Goal: Transaction & Acquisition: Purchase product/service

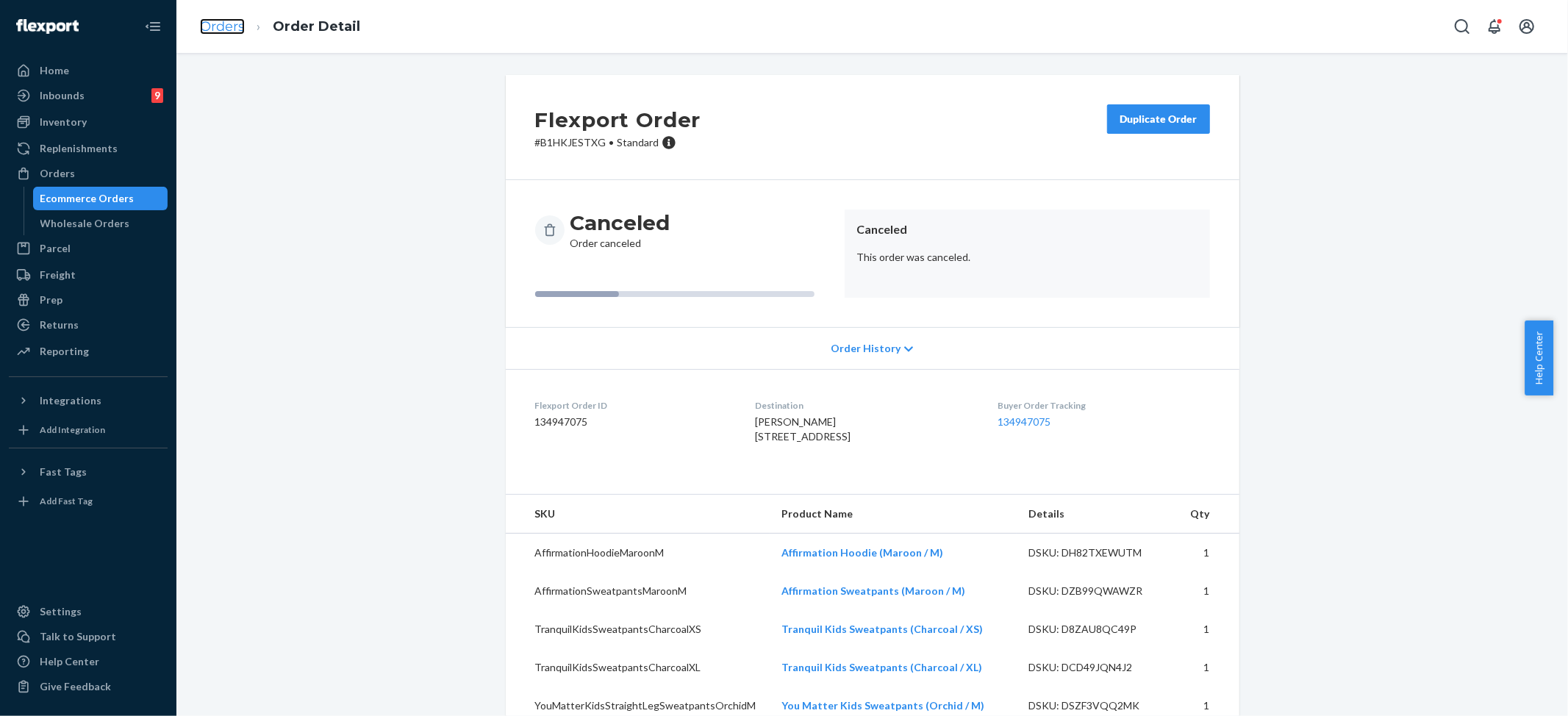
click at [221, 27] on link "Orders" at bounding box center [222, 26] width 45 height 16
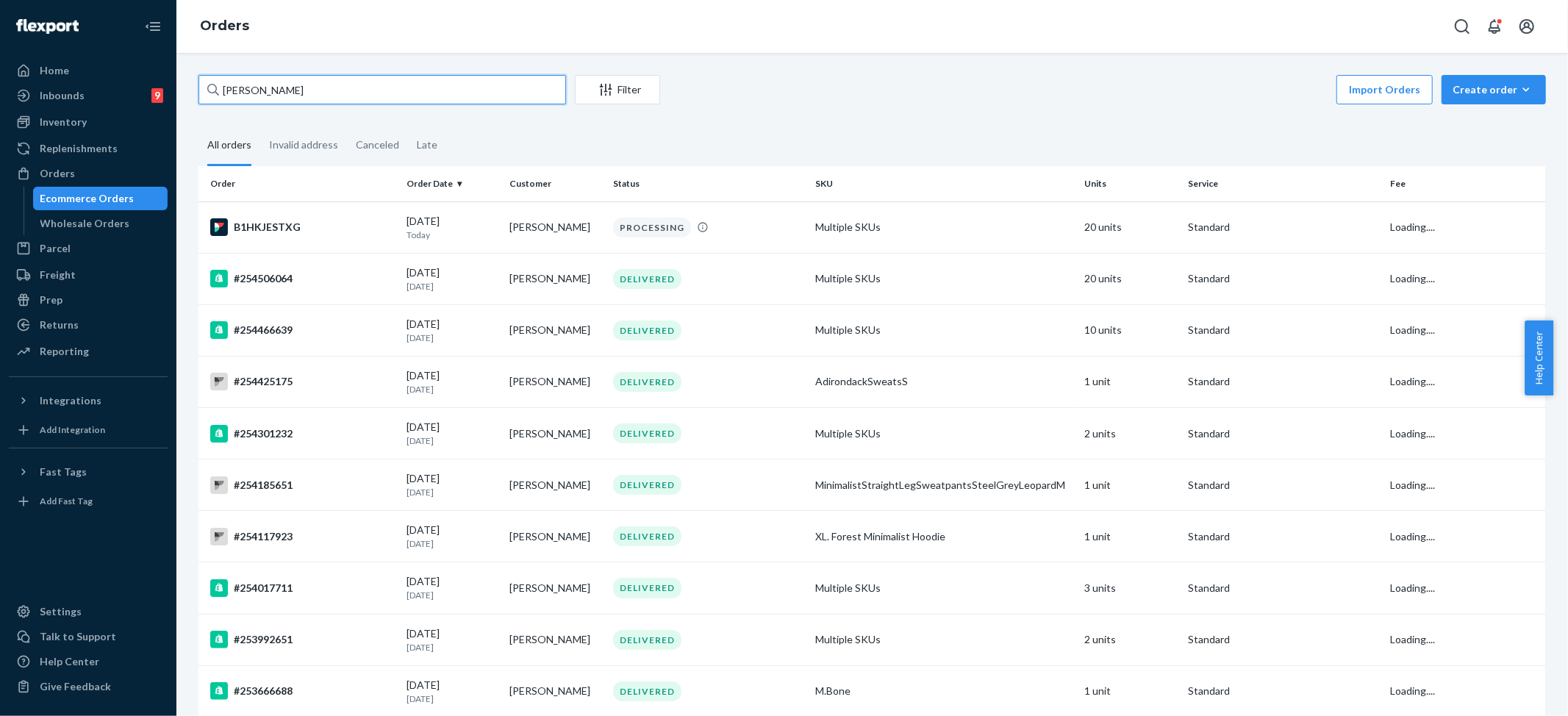
click at [329, 98] on input "[PERSON_NAME]" at bounding box center [382, 89] width 367 height 30
paste input "[EMAIL_ADDRESS][DOMAIN_NAME]"
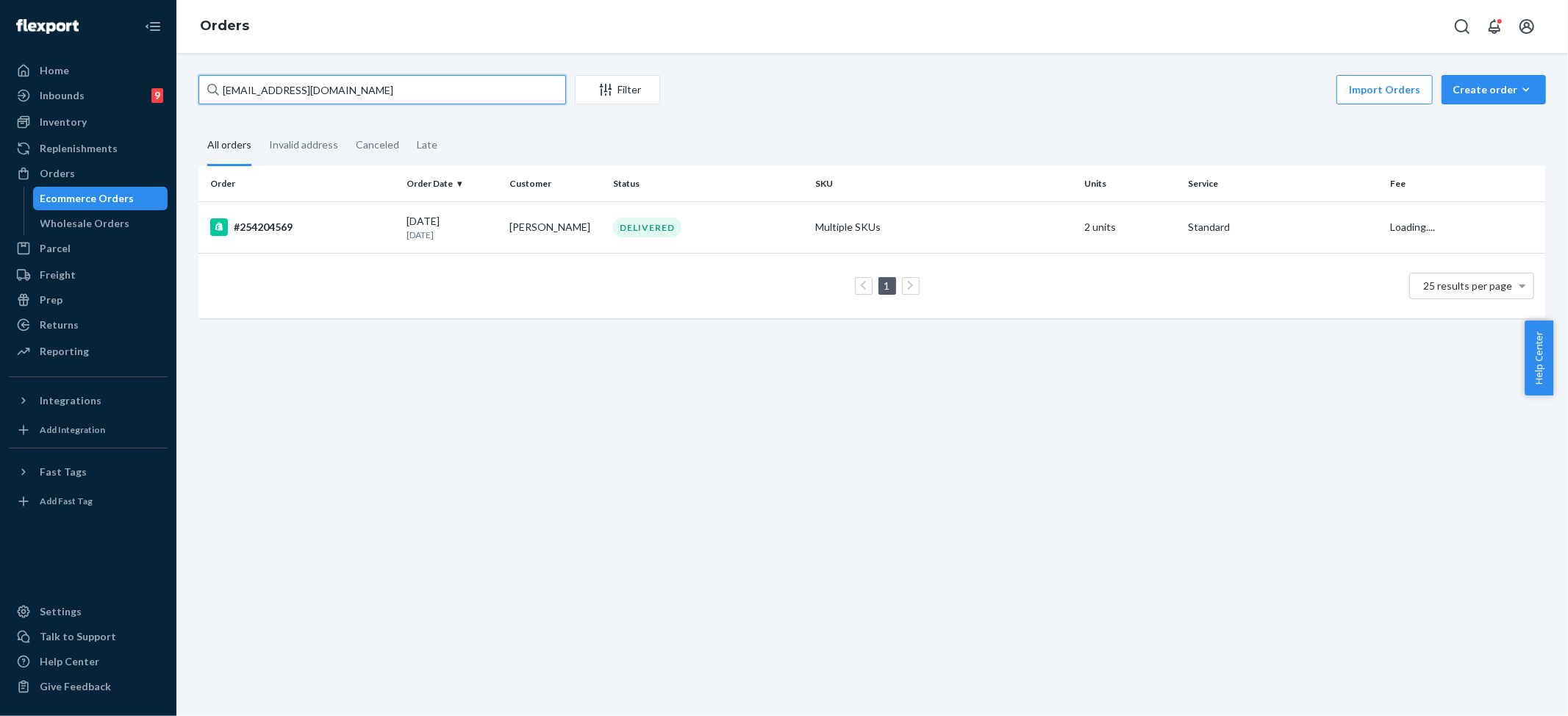
type input "[EMAIL_ADDRESS][DOMAIN_NAME]"
click at [794, 198] on th "Status" at bounding box center [707, 184] width 202 height 35
click at [792, 215] on td "DELIVERED" at bounding box center [707, 226] width 202 height 51
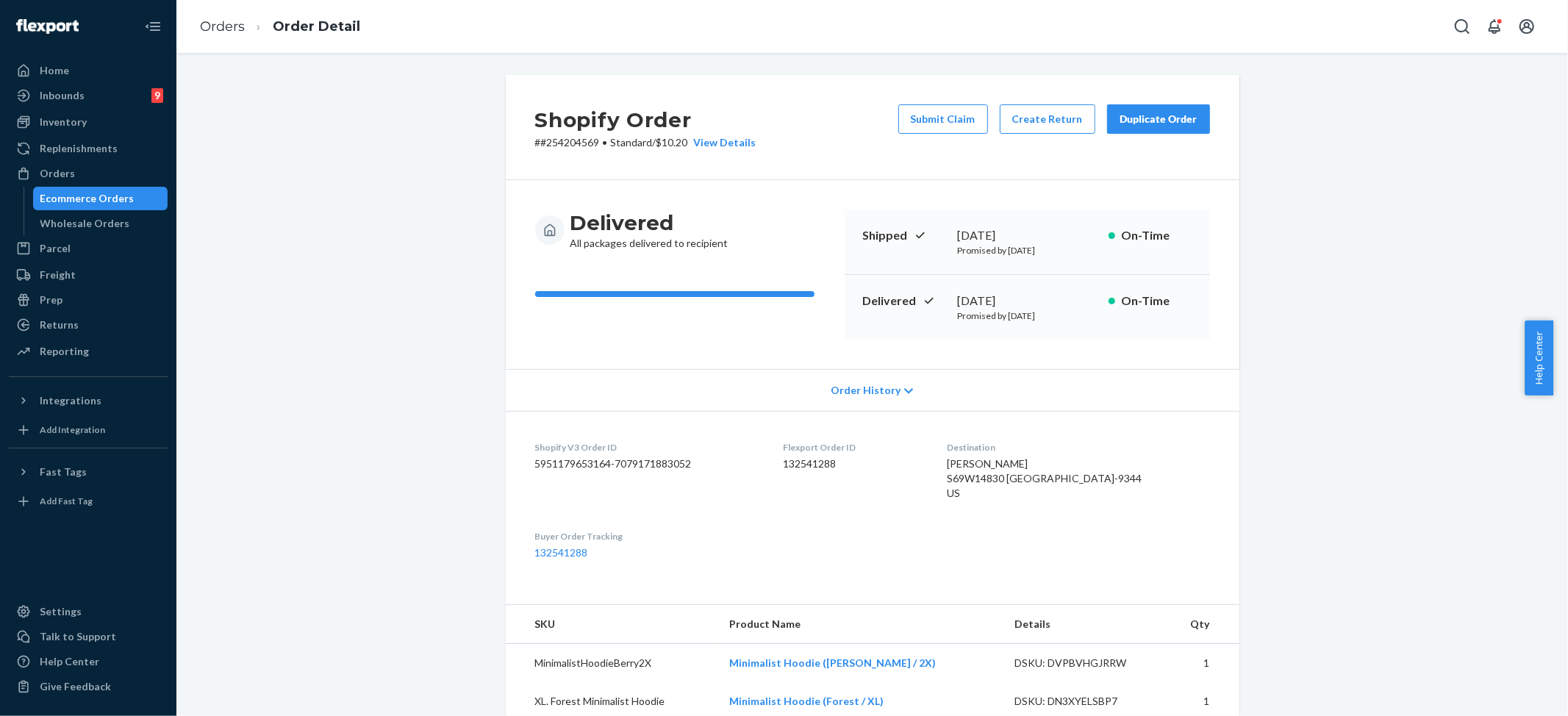
click at [193, 21] on ol "Orders Order Detail" at bounding box center [280, 27] width 184 height 43
click at [210, 24] on link "Orders" at bounding box center [222, 26] width 45 height 16
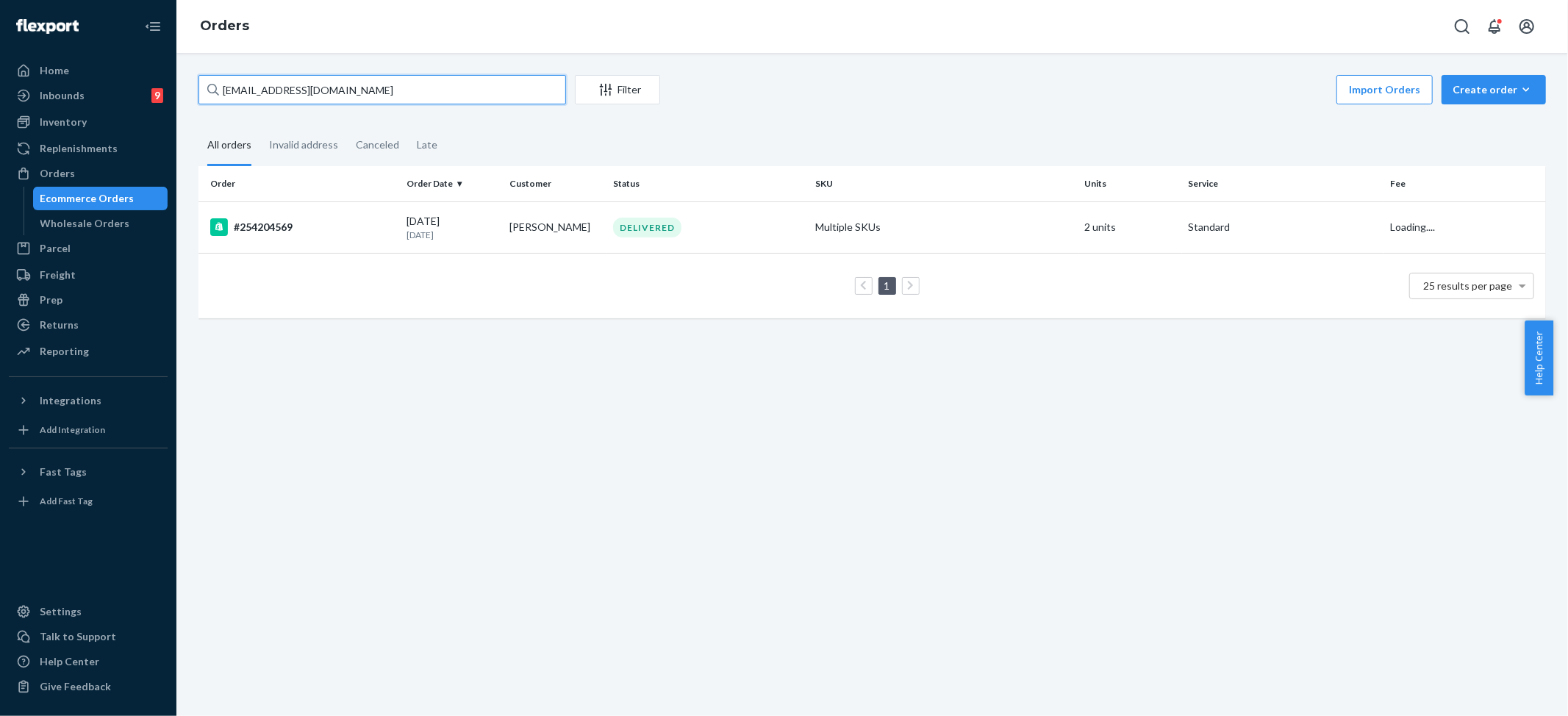
click at [345, 94] on input "[EMAIL_ADDRESS][DOMAIN_NAME]" at bounding box center [382, 89] width 367 height 30
paste input "#253720218"
type input "#253720218"
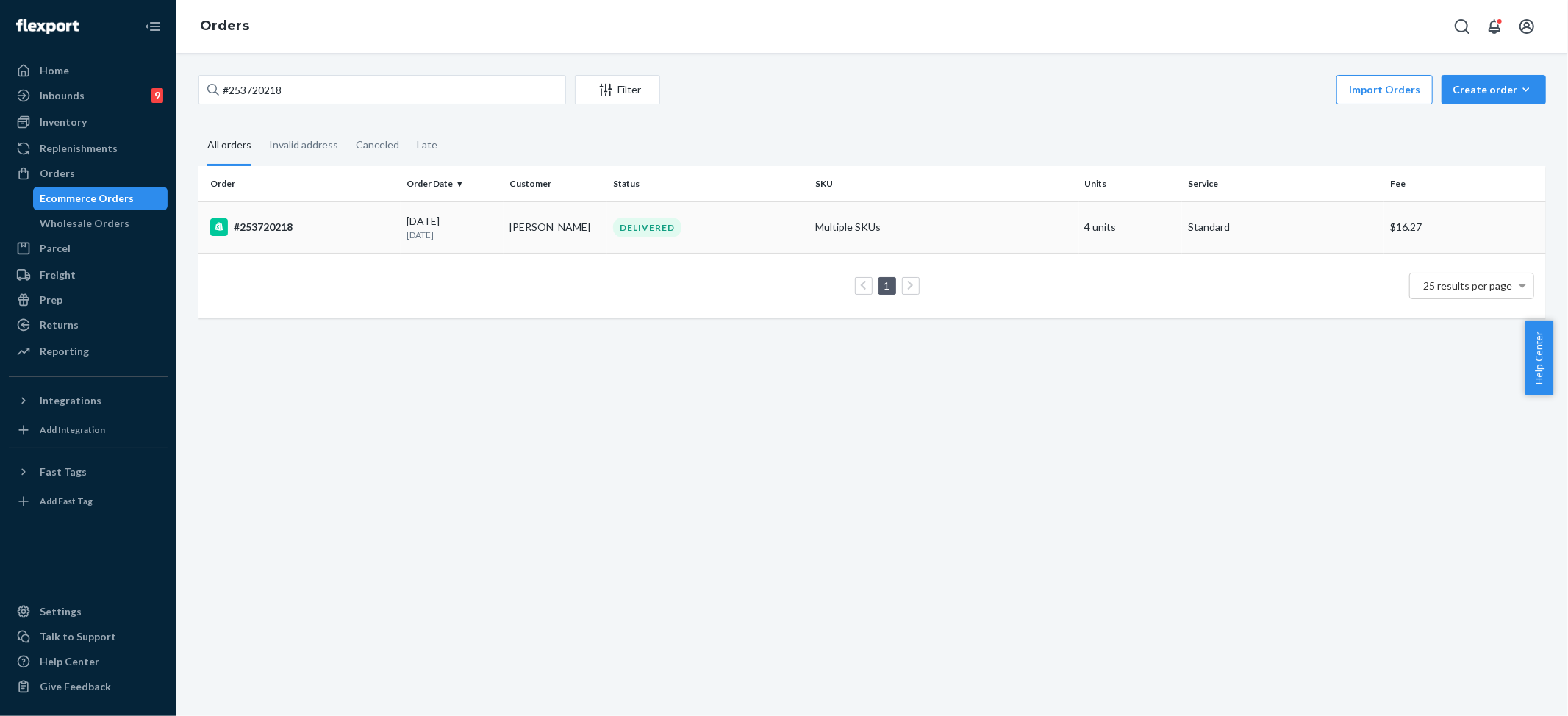
click at [741, 230] on div "DELIVERED" at bounding box center [707, 227] width 196 height 20
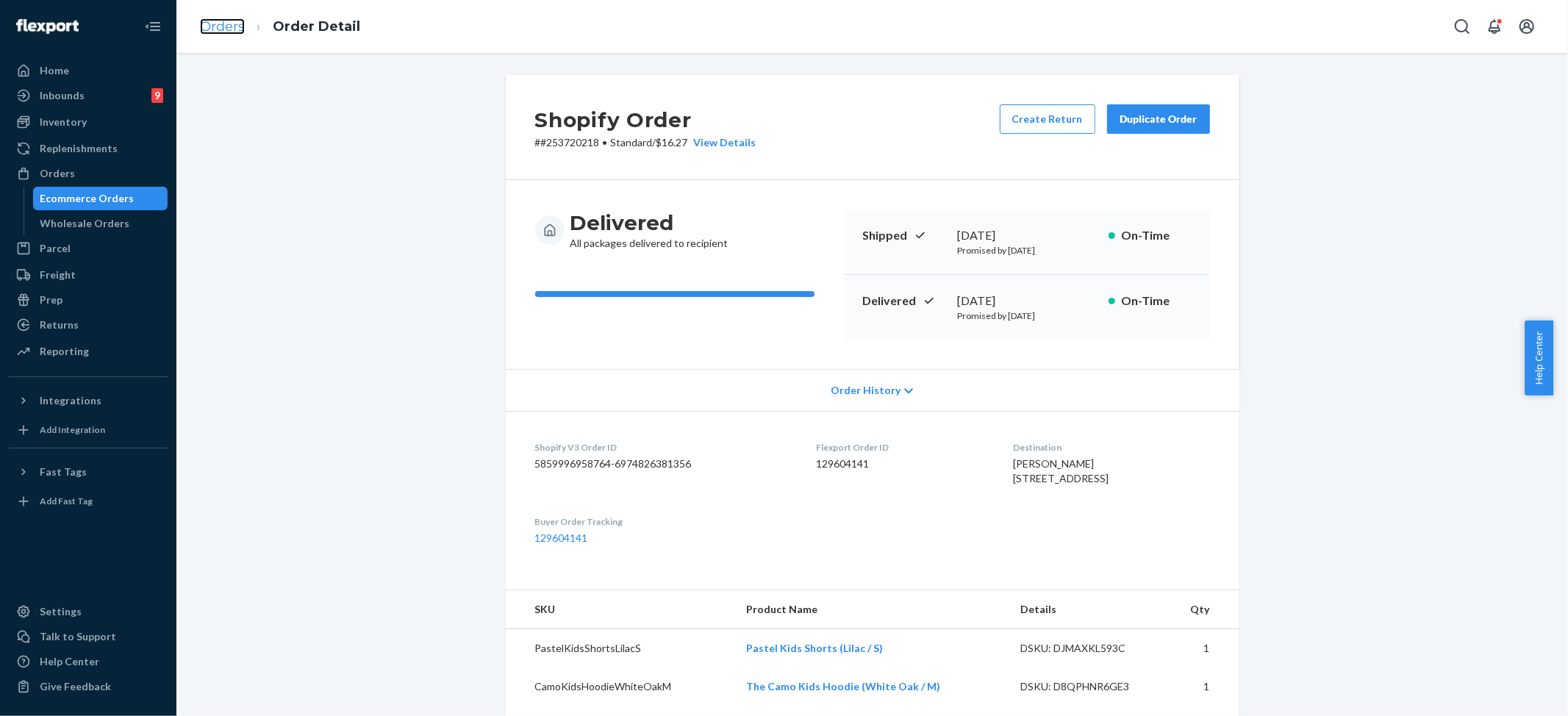
click at [226, 24] on link "Orders" at bounding box center [222, 26] width 45 height 16
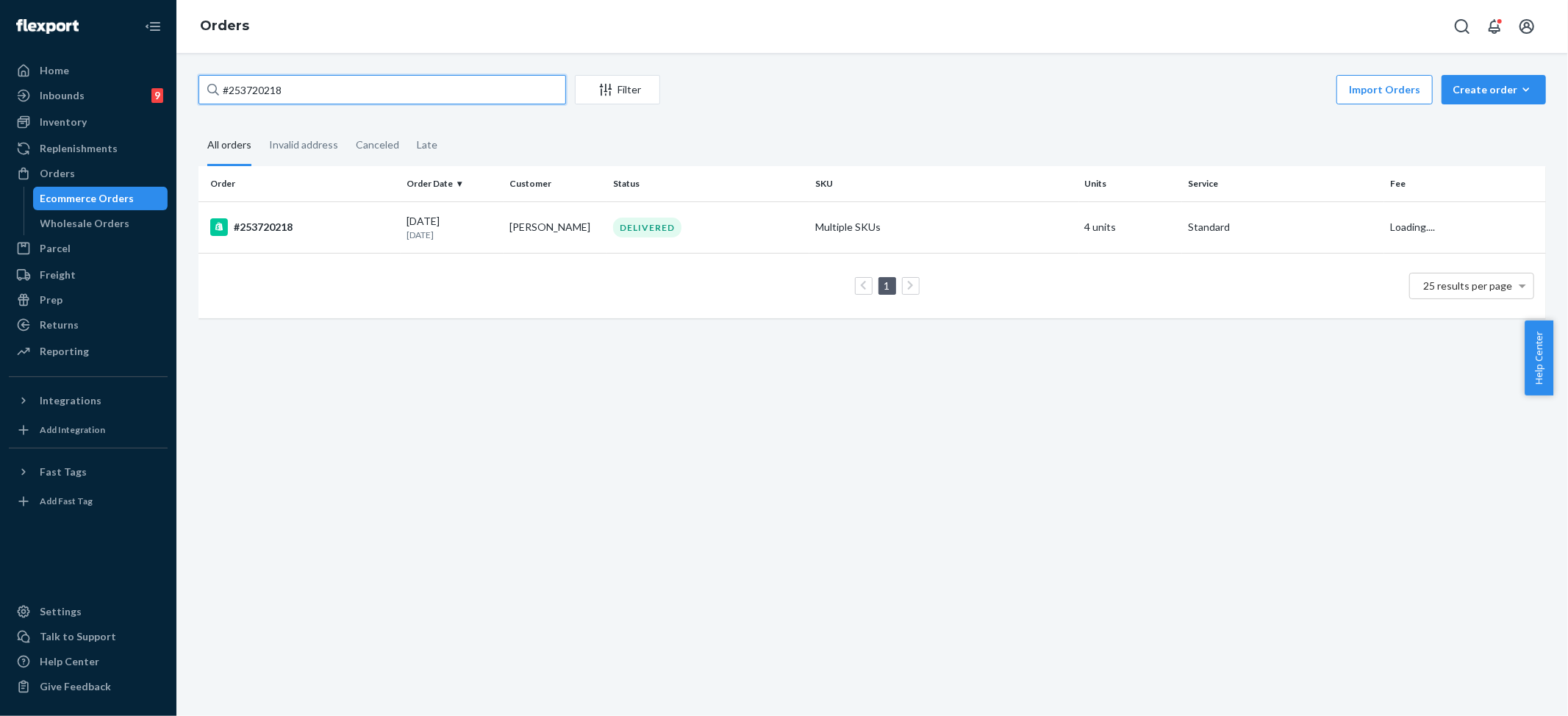
click at [316, 87] on input "#253720218" at bounding box center [382, 89] width 367 height 30
paste input "[PERSON_NAME]"
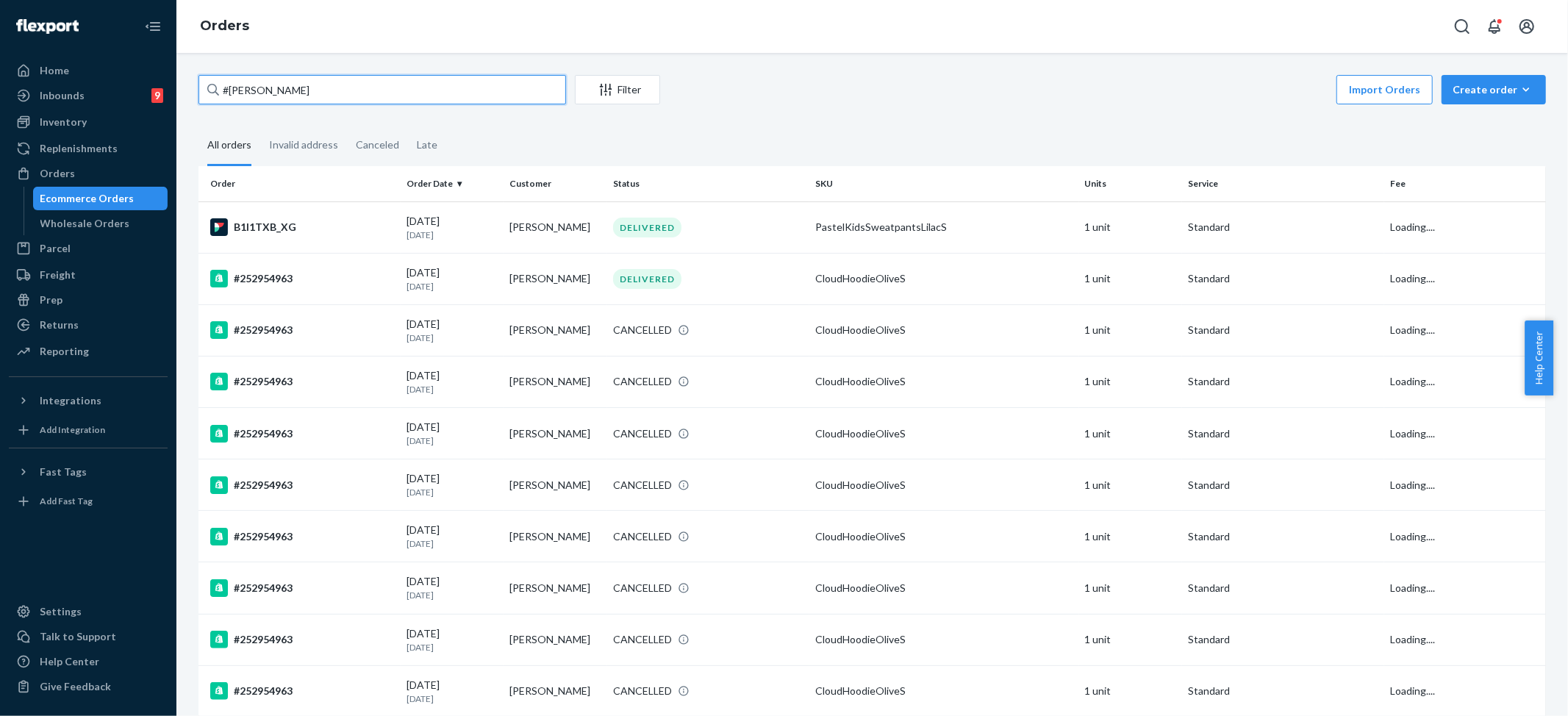
click at [229, 87] on input "#[PERSON_NAME]" at bounding box center [382, 89] width 367 height 30
type input "[PERSON_NAME]"
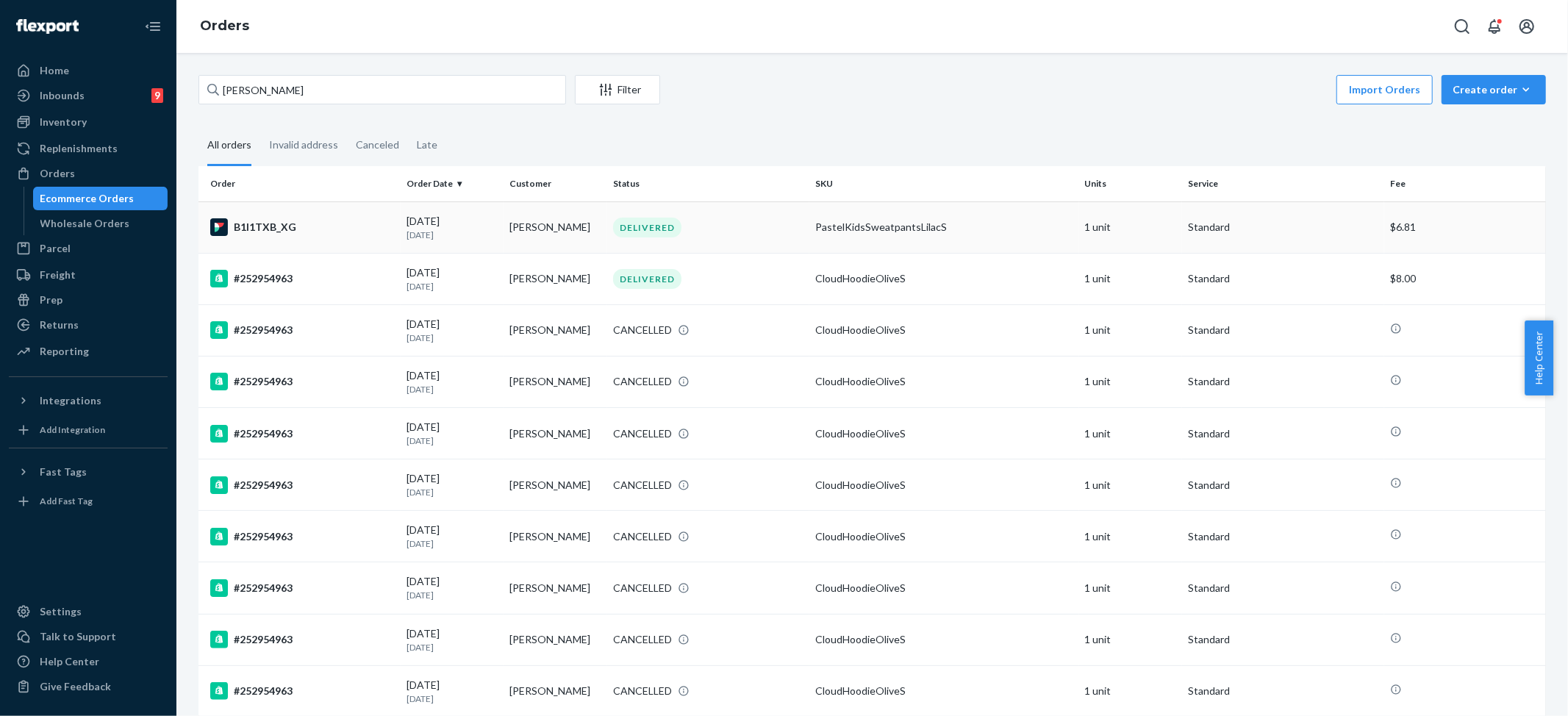
click at [648, 223] on div "DELIVERED" at bounding box center [647, 227] width 69 height 20
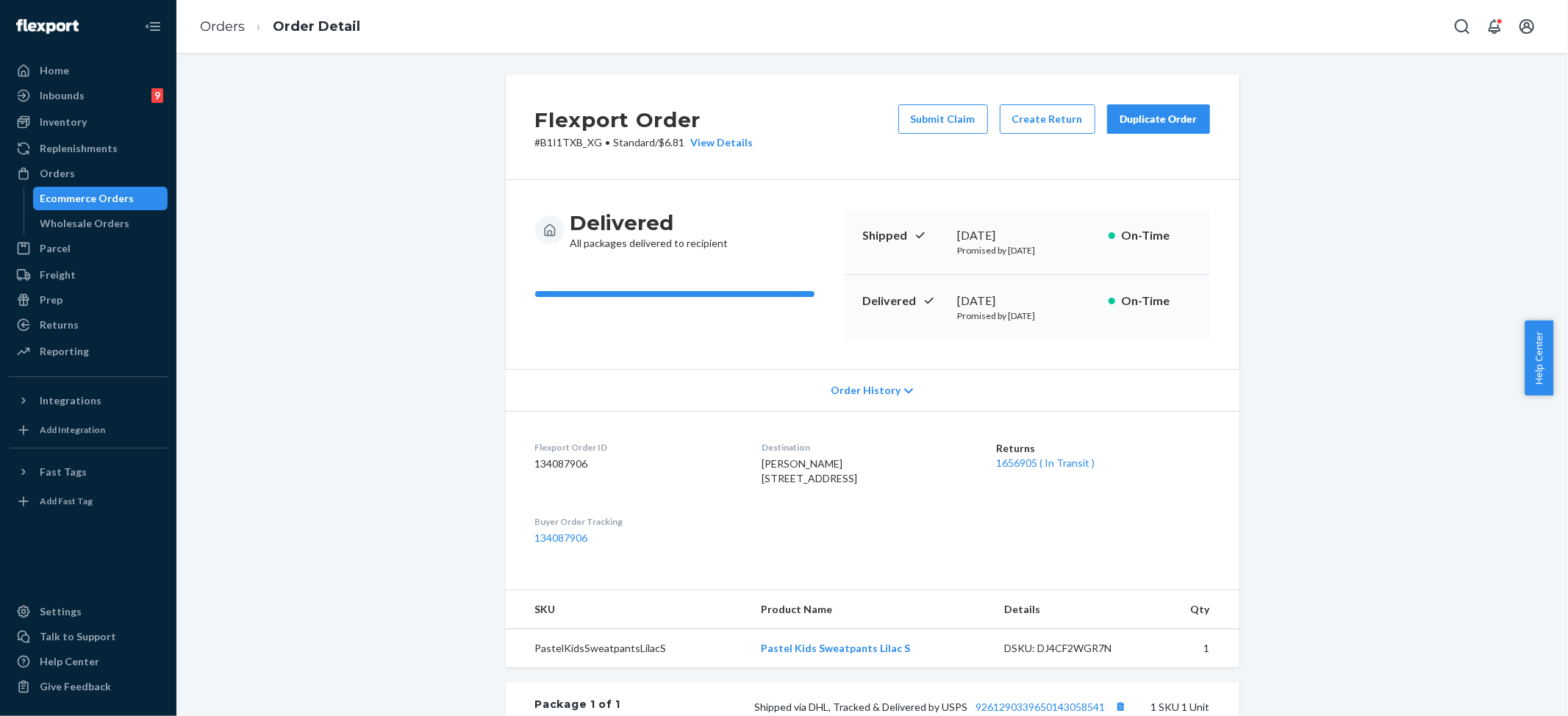
click at [1170, 128] on button "Duplicate Order" at bounding box center [1158, 119] width 103 height 30
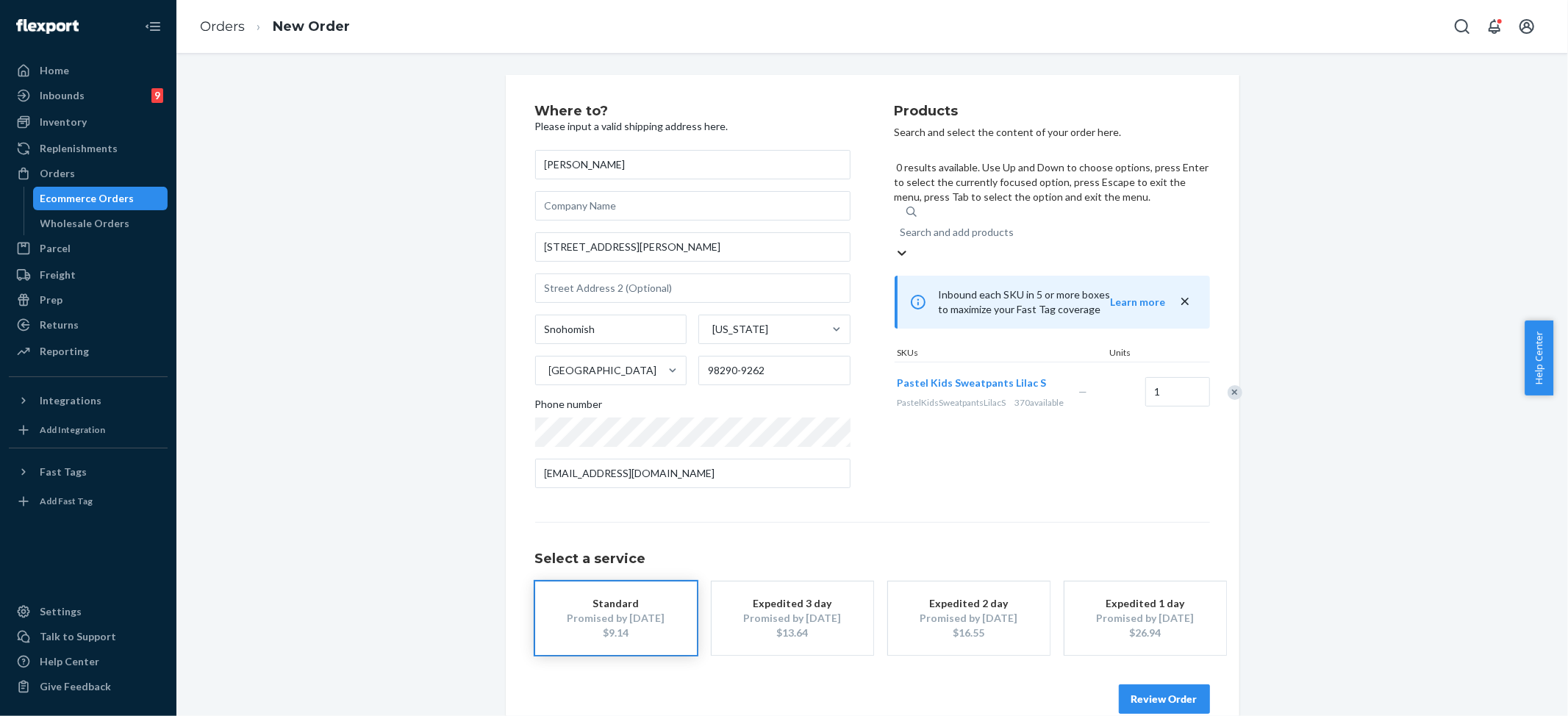
click at [1005, 225] on div "Search and add products" at bounding box center [957, 232] width 114 height 14
click at [902, 225] on input "0 results available. Use Up and Down to choose options, press Enter to select t…" at bounding box center [901, 232] width 2 height 14
paste input "Pastel Kids Hoodie Lilac / S"
type input "Pastel Kids Hoodie Lilac / S"
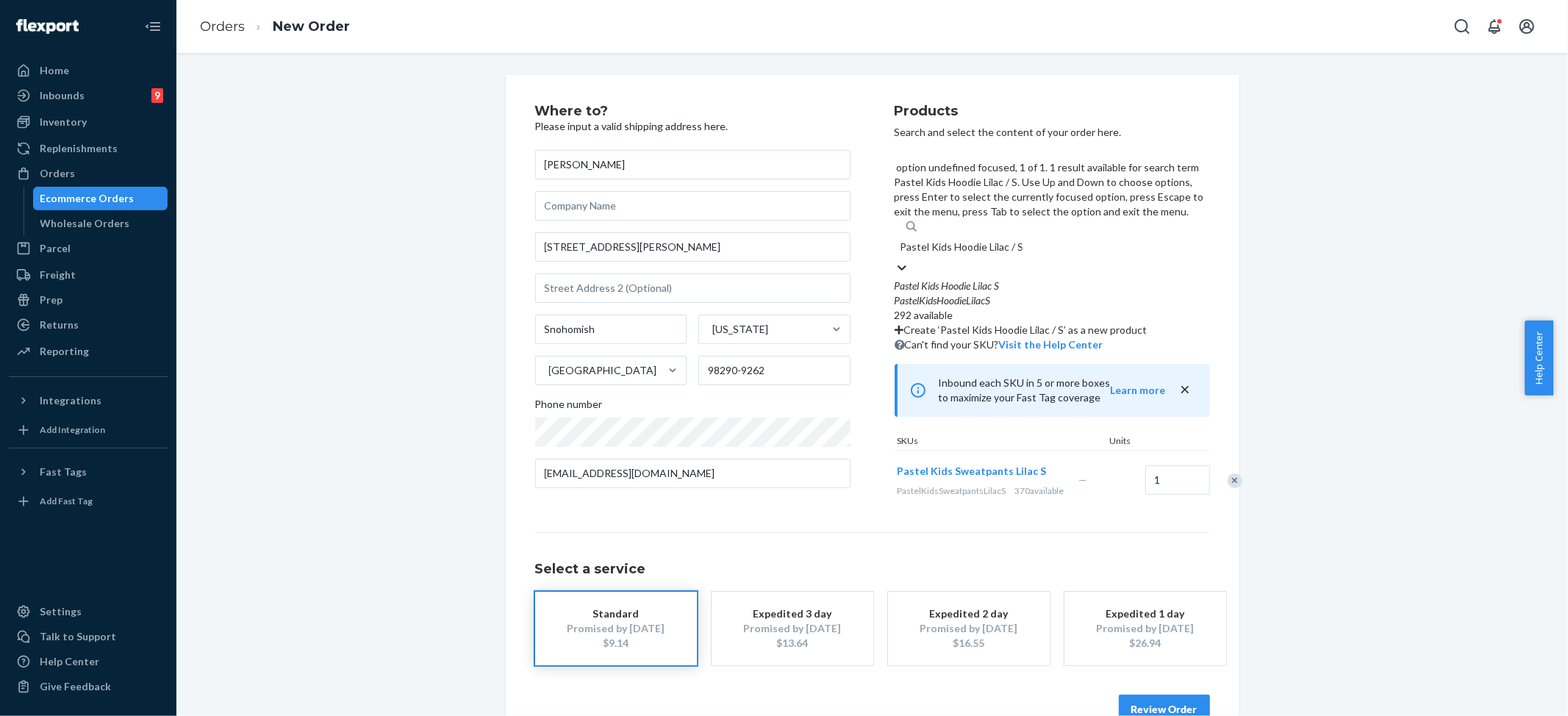
click at [958, 294] on em "PastelKidsHoodieLilacS" at bounding box center [943, 300] width 96 height 12
click at [958, 239] on input "Pastel Kids Hoodie Lilac / S" at bounding box center [961, 246] width 122 height 14
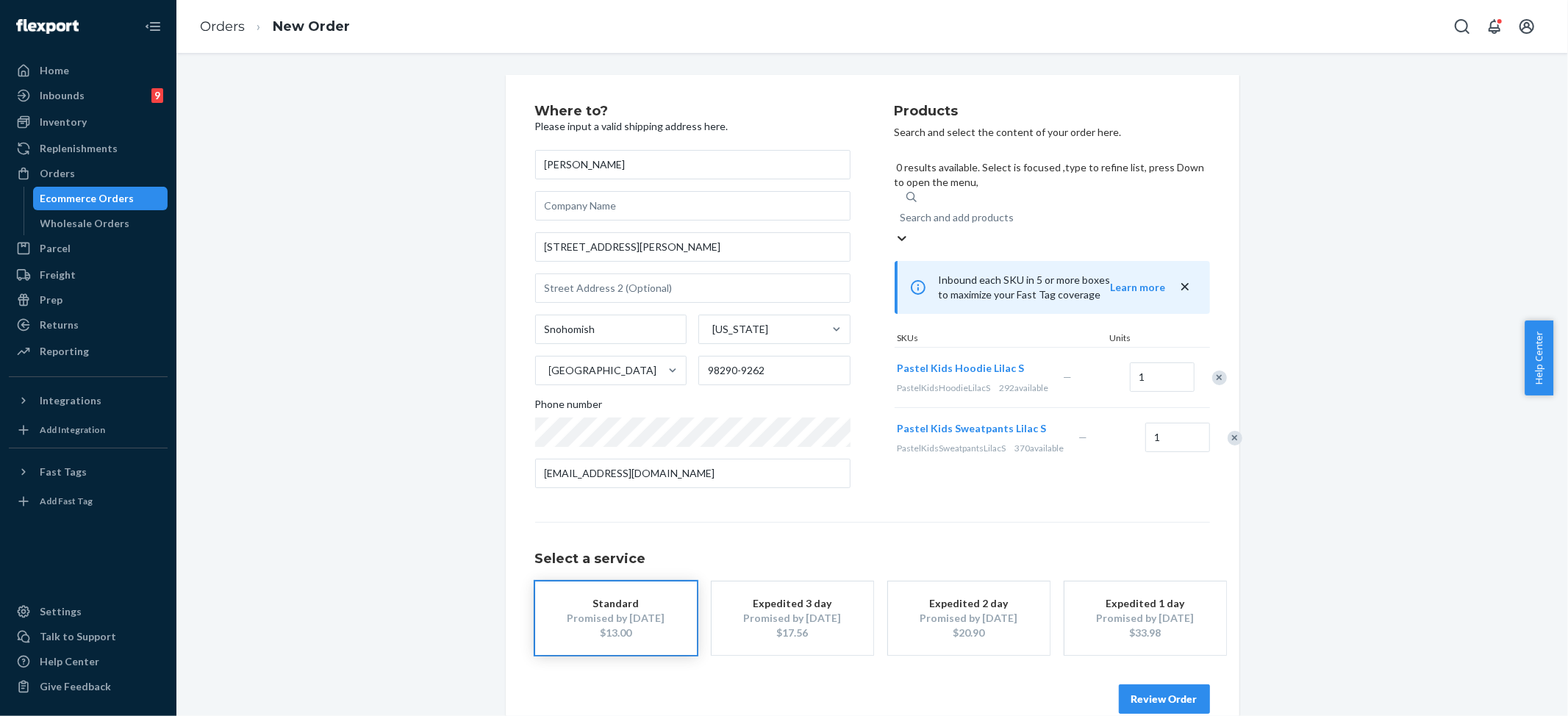
click at [1227, 431] on div "Remove Item" at bounding box center [1234, 438] width 14 height 14
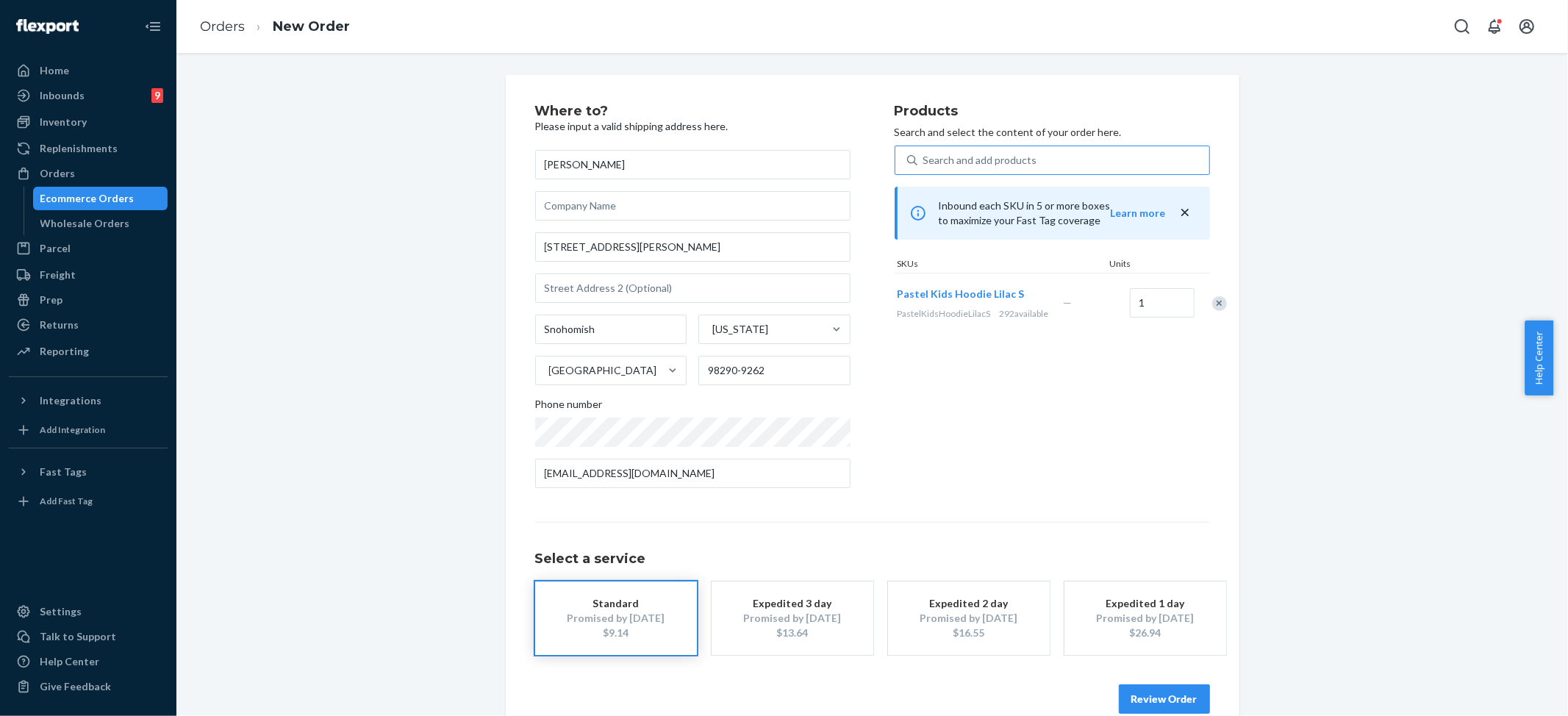
scroll to position [27, 0]
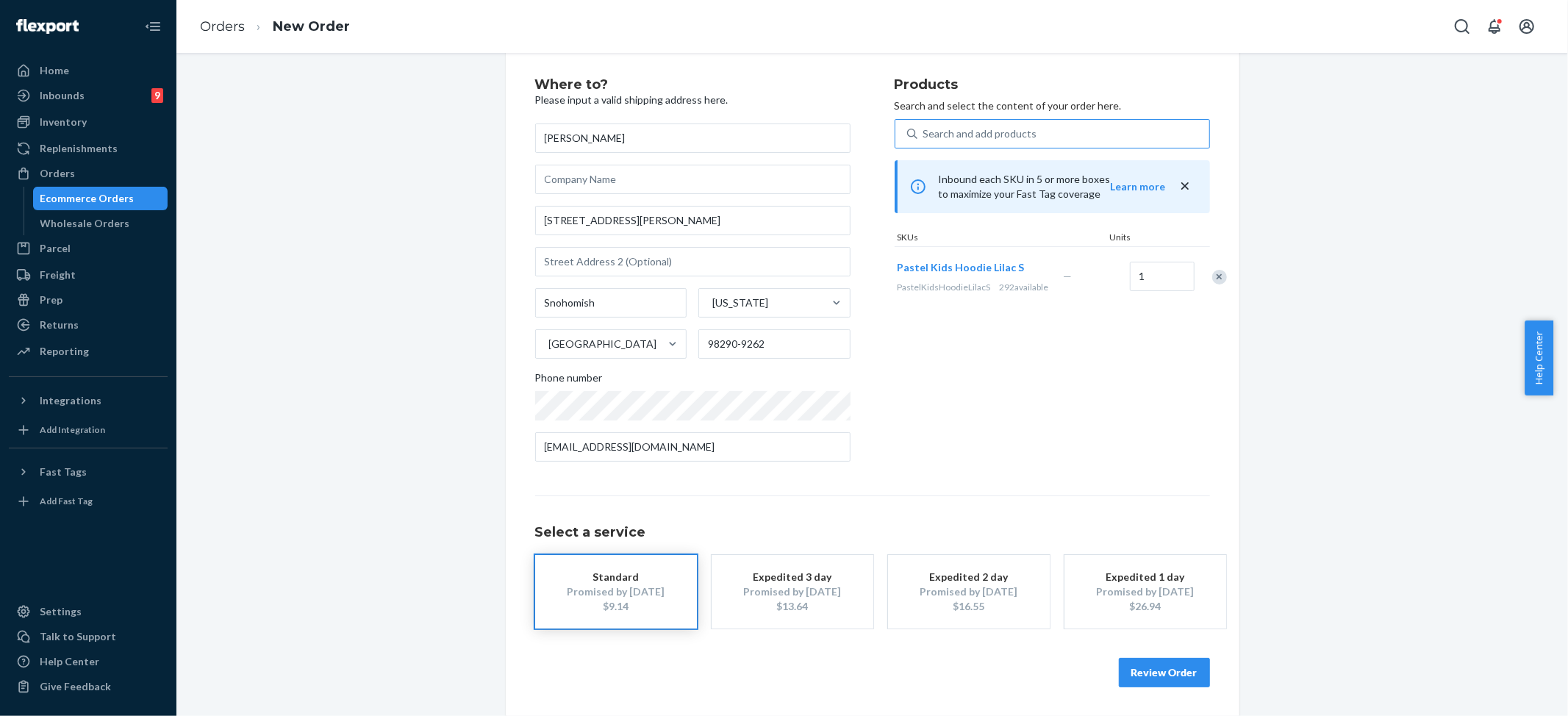
click at [1172, 671] on button "Review Order" at bounding box center [1165, 673] width 91 height 30
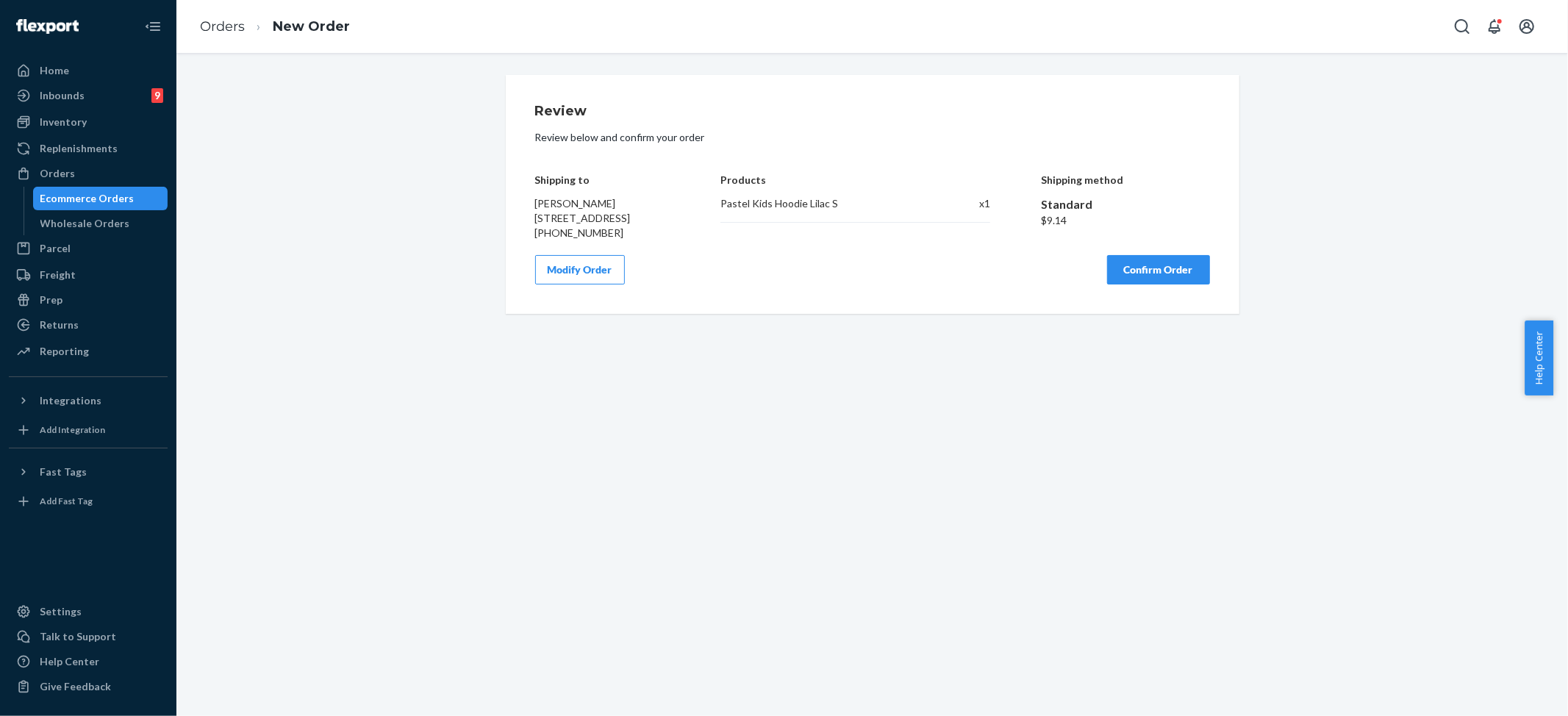
scroll to position [0, 0]
click at [800, 187] on div "Products Pastel Kids Hoodie Lilac S x 1" at bounding box center [855, 197] width 270 height 88
drag, startPoint x: 800, startPoint y: 187, endPoint x: 797, endPoint y: 200, distance: 13.3
click at [801, 187] on div "Products Pastel Kids Hoodie Lilac S x 1" at bounding box center [855, 197] width 270 height 88
click at [797, 200] on div "Pastel Kids Hoodie Lilac S" at bounding box center [826, 203] width 213 height 14
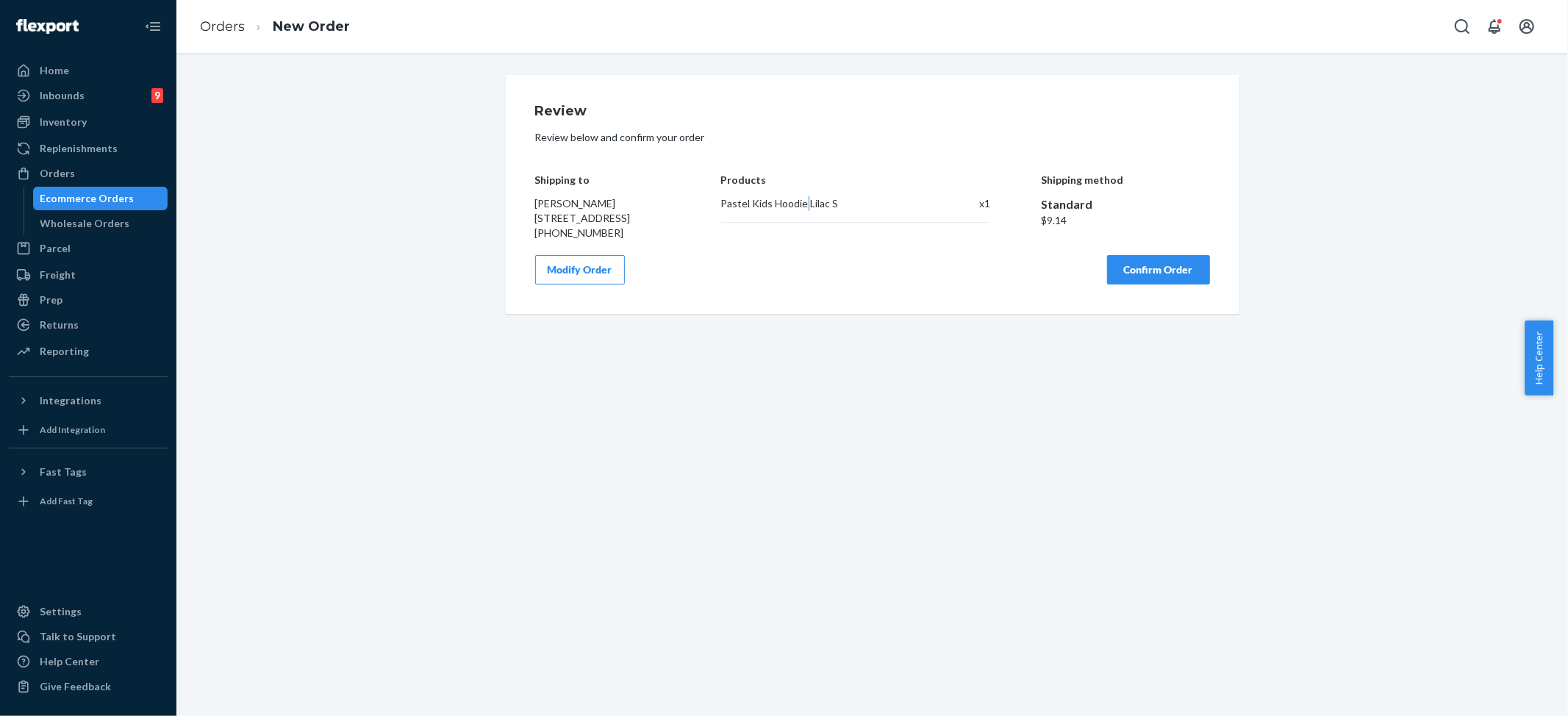
click at [797, 200] on div "Pastel Kids Hoodie Lilac S" at bounding box center [826, 203] width 213 height 14
copy div "Pastel Kids Hoodie Lilac S"
click at [1182, 281] on button "Confirm Order" at bounding box center [1158, 270] width 103 height 30
